Goal: Information Seeking & Learning: Understand process/instructions

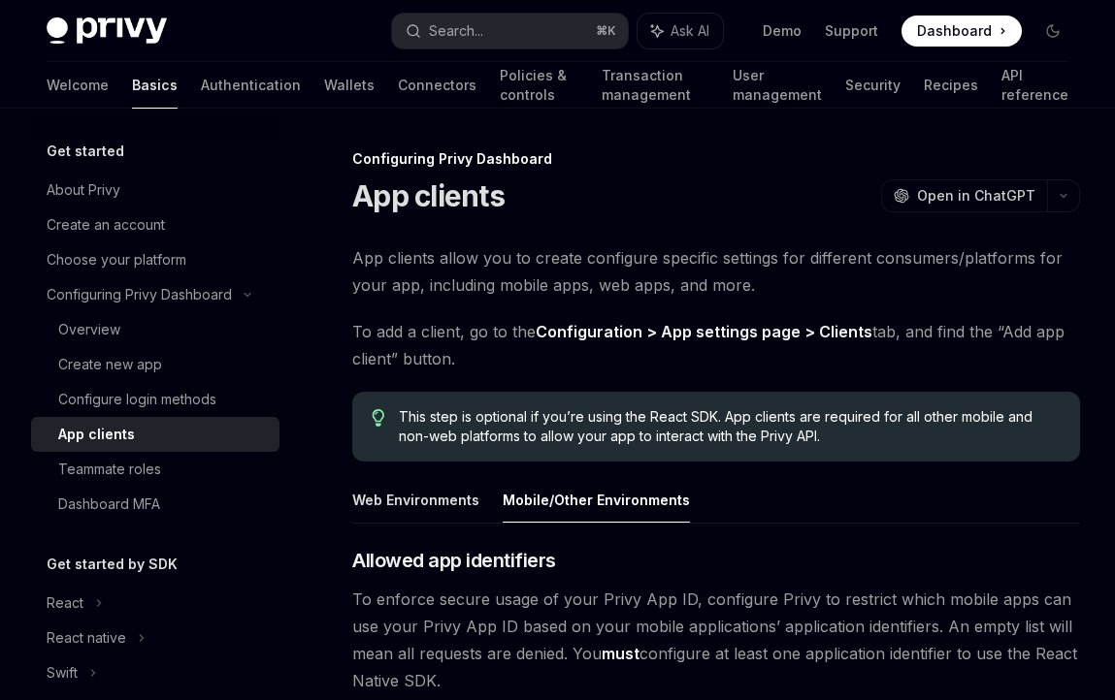
scroll to position [1223, 0]
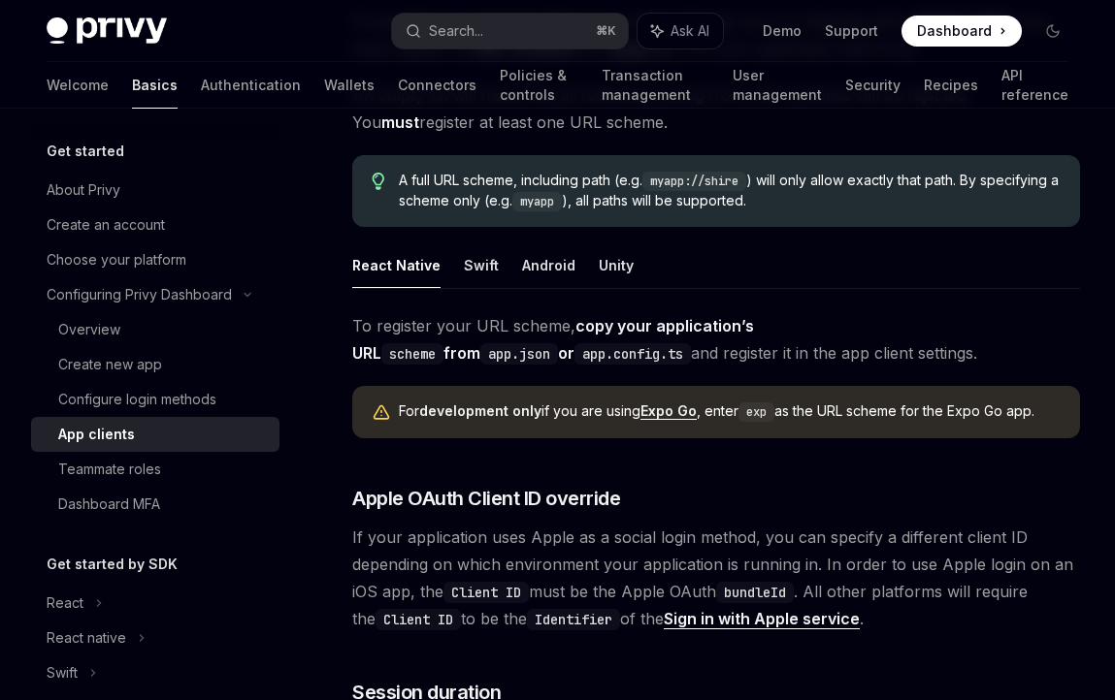
click at [493, 36] on button "Search... ⌘ K" at bounding box center [509, 31] width 235 height 35
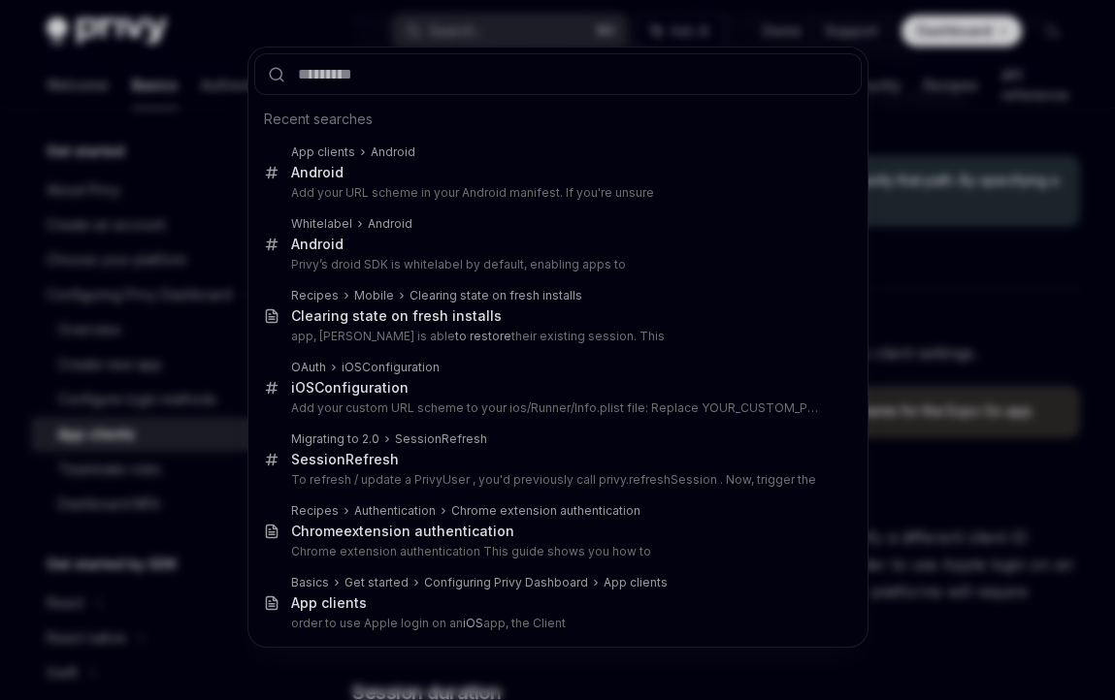
click at [304, 30] on div "Recent searches App clients Android Android Add your URL scheme in your Android…" at bounding box center [557, 350] width 1115 height 700
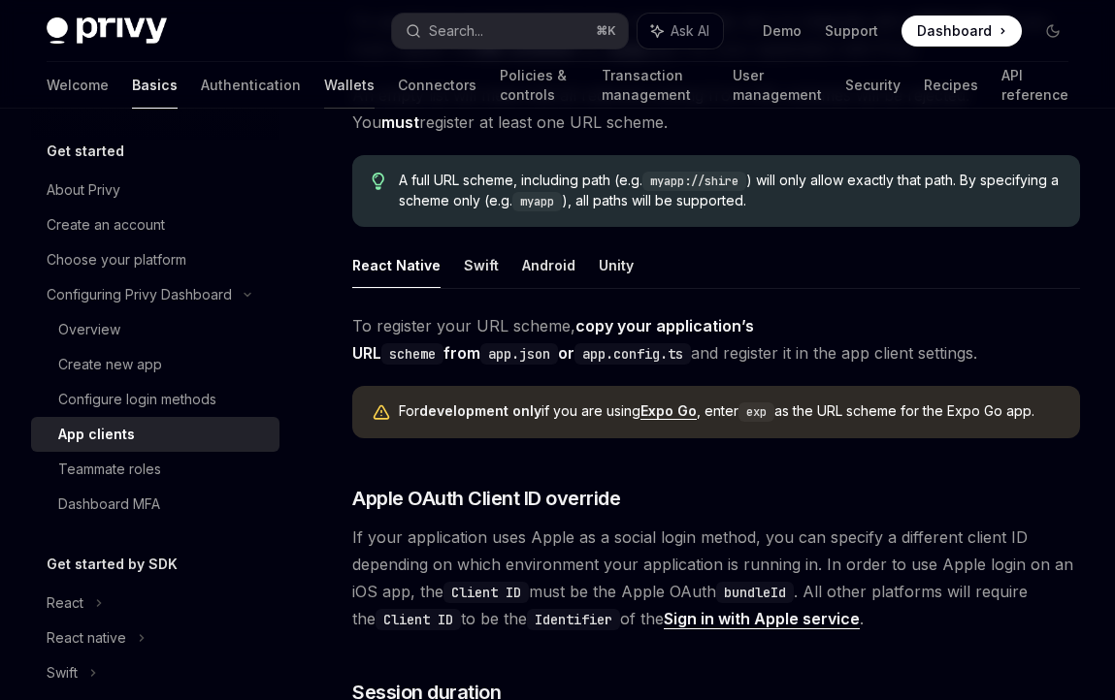
click at [324, 92] on link "Wallets" at bounding box center [349, 85] width 50 height 47
type textarea "*"
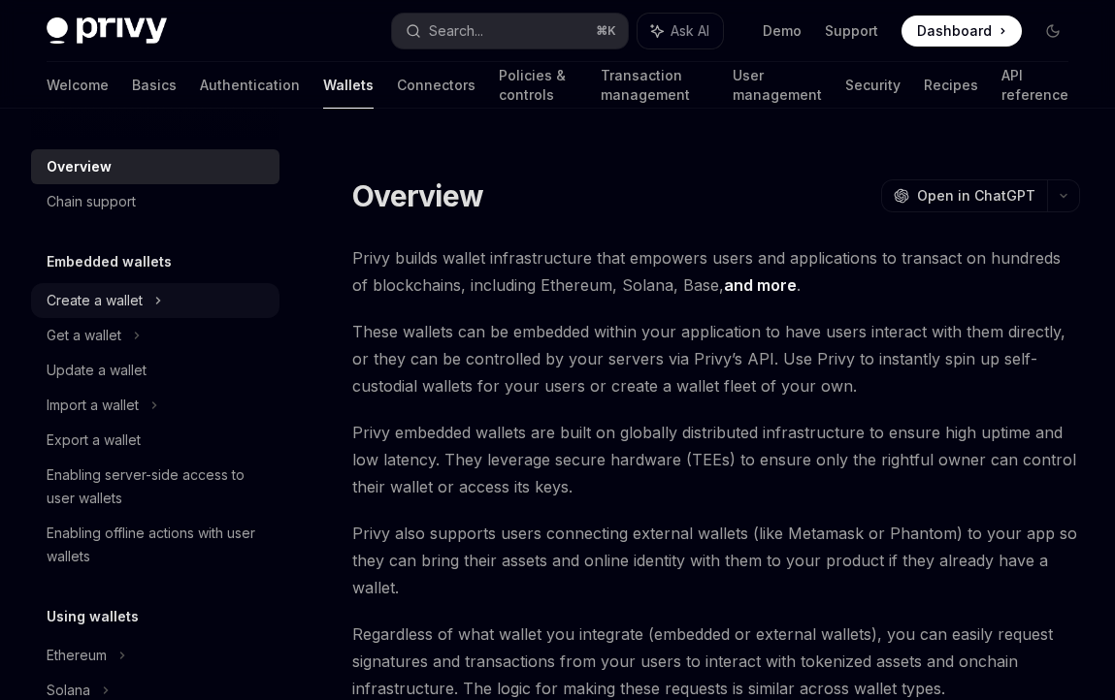
click at [133, 296] on div "Create a wallet" at bounding box center [95, 300] width 96 height 23
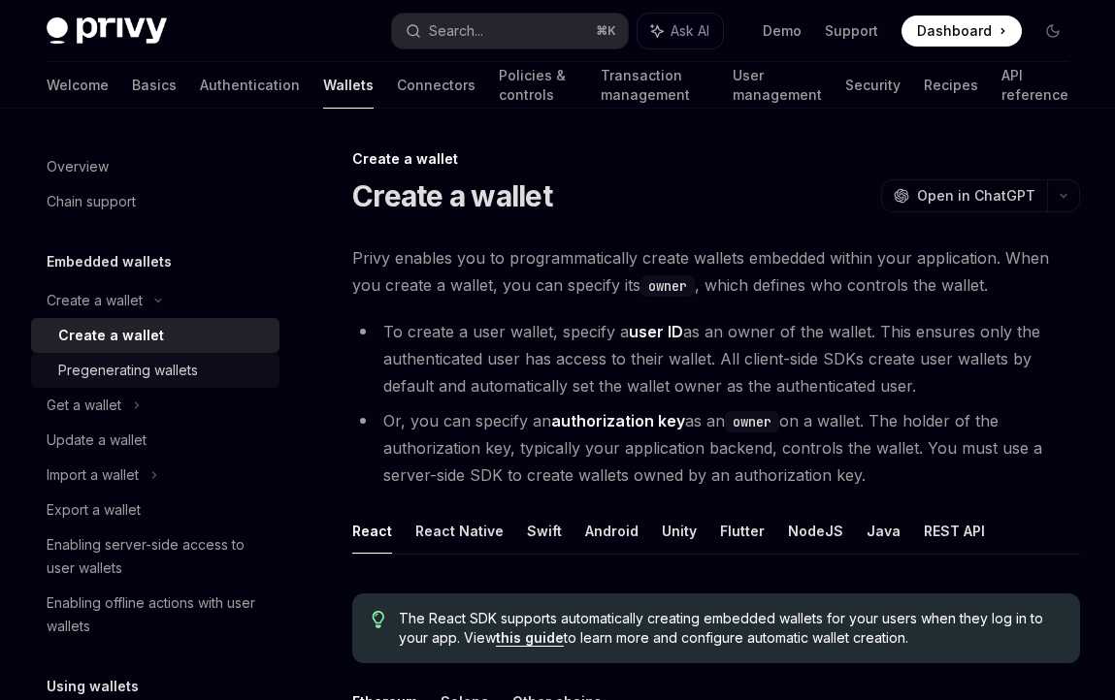
click at [188, 364] on div "Pregenerating wallets" at bounding box center [128, 370] width 140 height 23
type textarea "*"
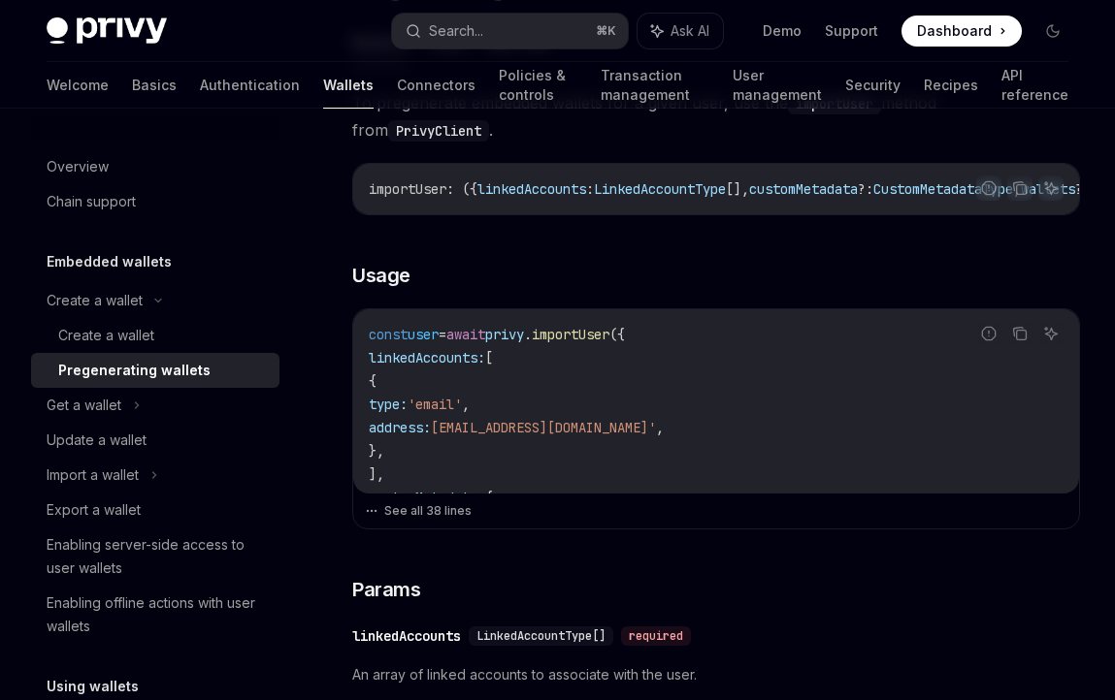
scroll to position [534, 0]
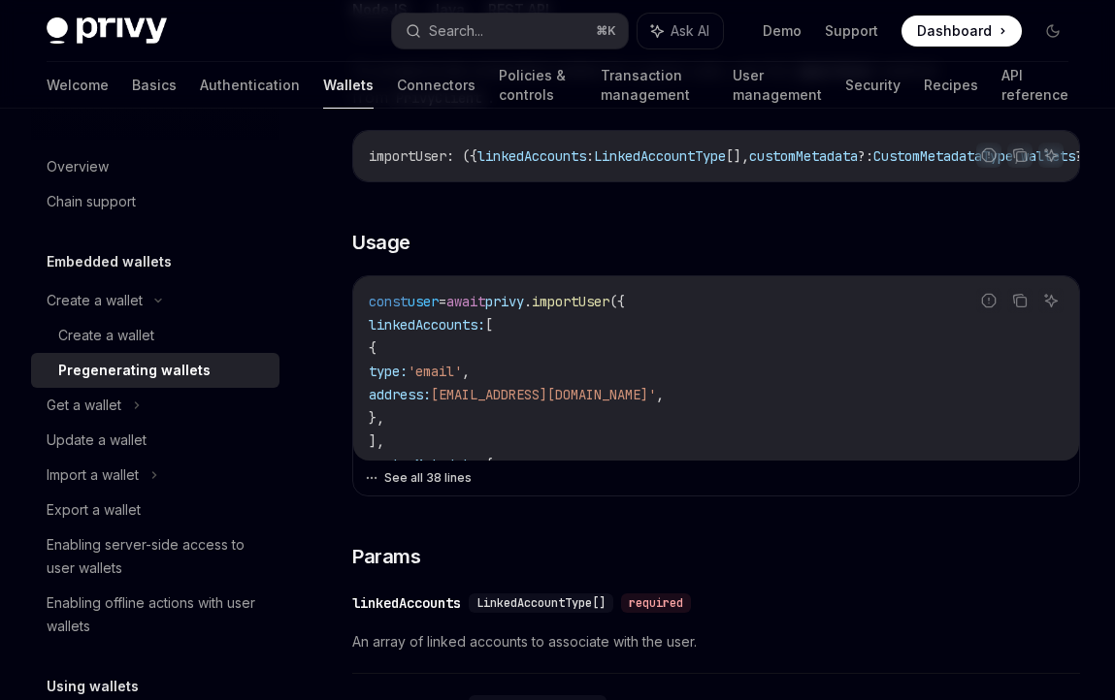
click at [461, 483] on button "See all 38 lines" at bounding box center [716, 478] width 702 height 27
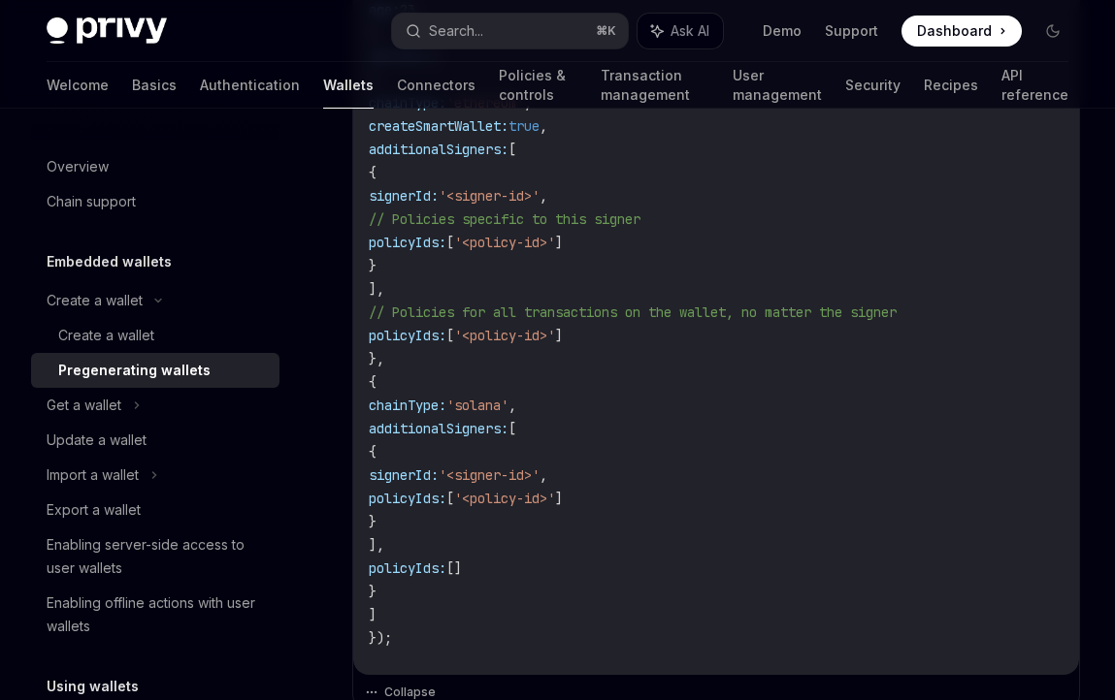
scroll to position [1245, 0]
